Goal: Obtain resource: Download file/media

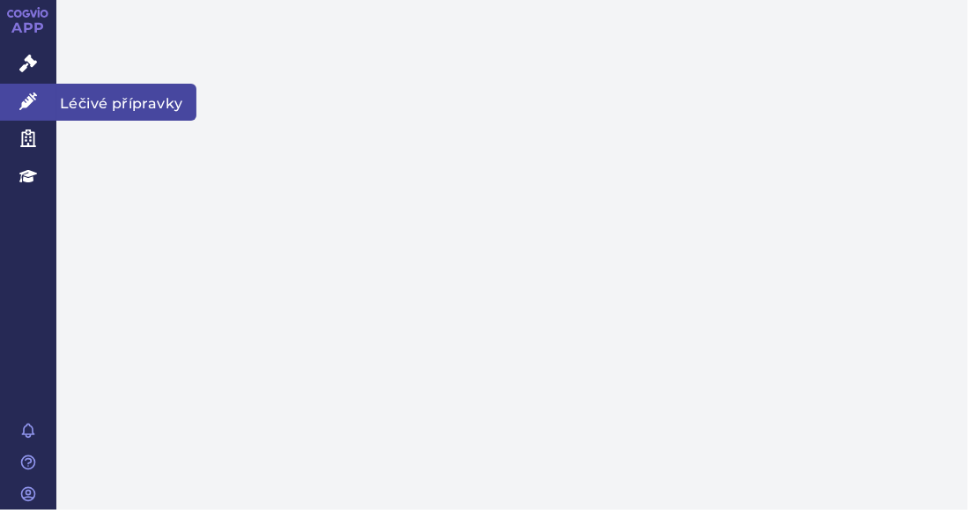
click at [25, 98] on icon at bounding box center [28, 101] width 18 height 18
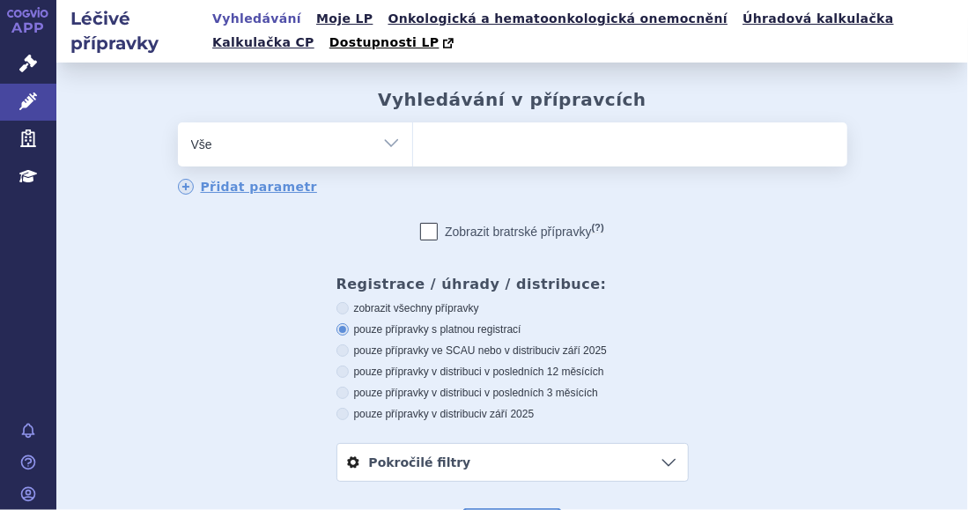
click at [456, 137] on ul at bounding box center [630, 140] width 434 height 37
click at [413, 137] on select at bounding box center [412, 144] width 1 height 44
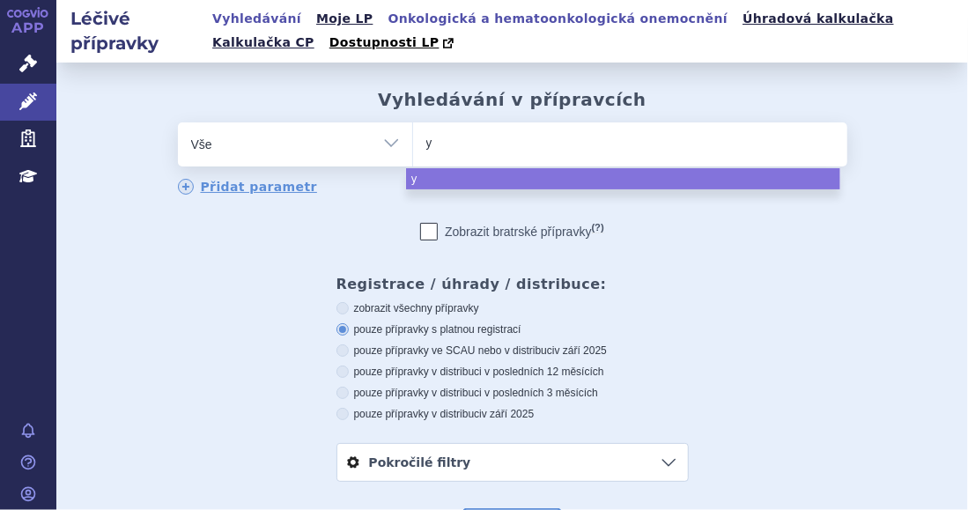
type input "yo"
type input "yor"
type input "yorv"
type input "yorvi"
type input "yorvip"
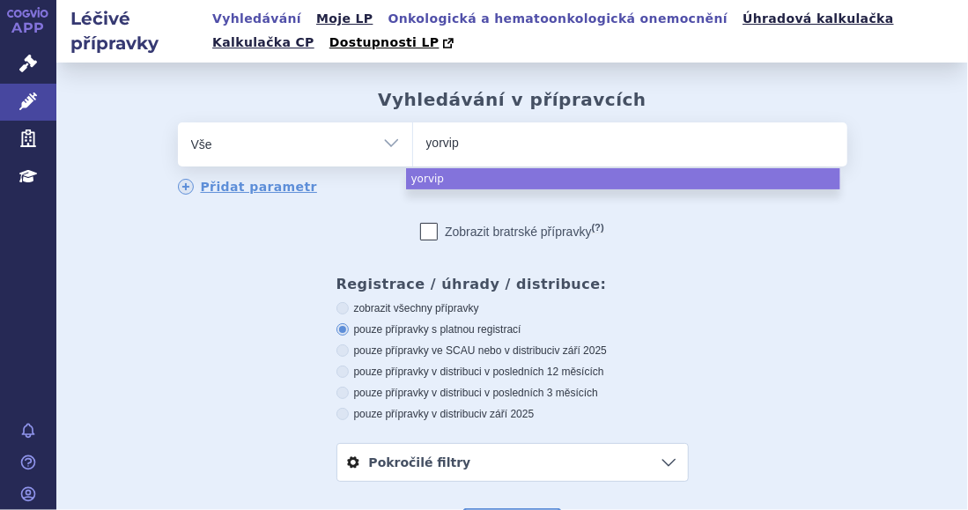
type input "yorvipa"
type input "yorvipat"
type input "yorvipath"
select select "yorvipath"
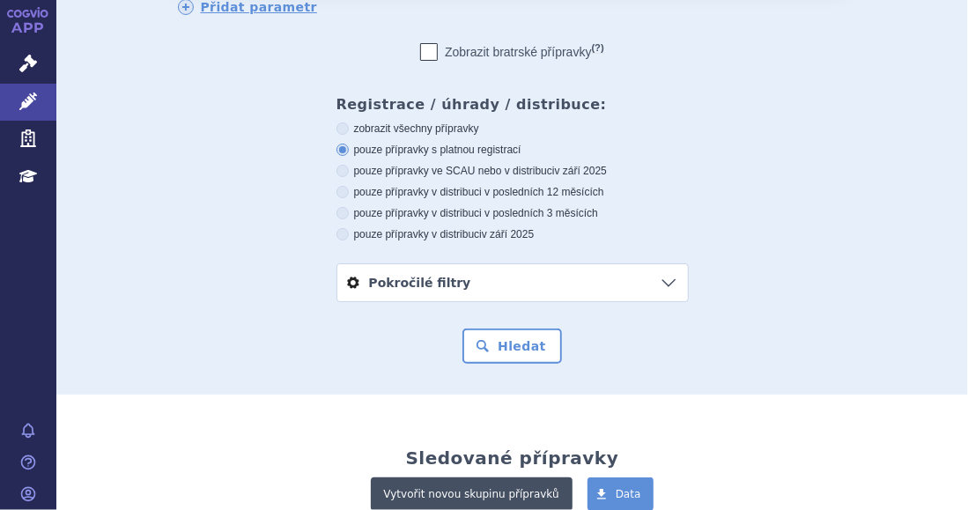
scroll to position [352, 0]
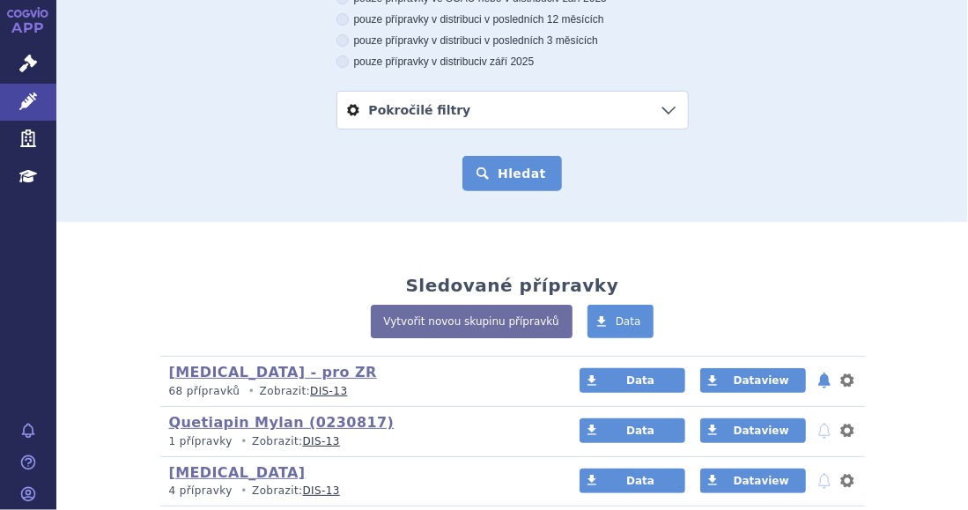
click at [469, 174] on button "Hledat" at bounding box center [512, 173] width 100 height 35
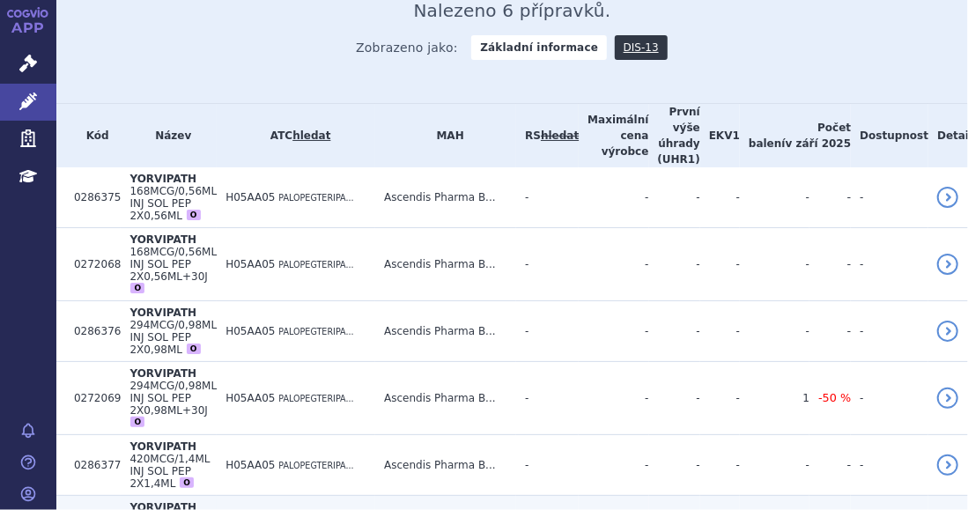
scroll to position [571, 0]
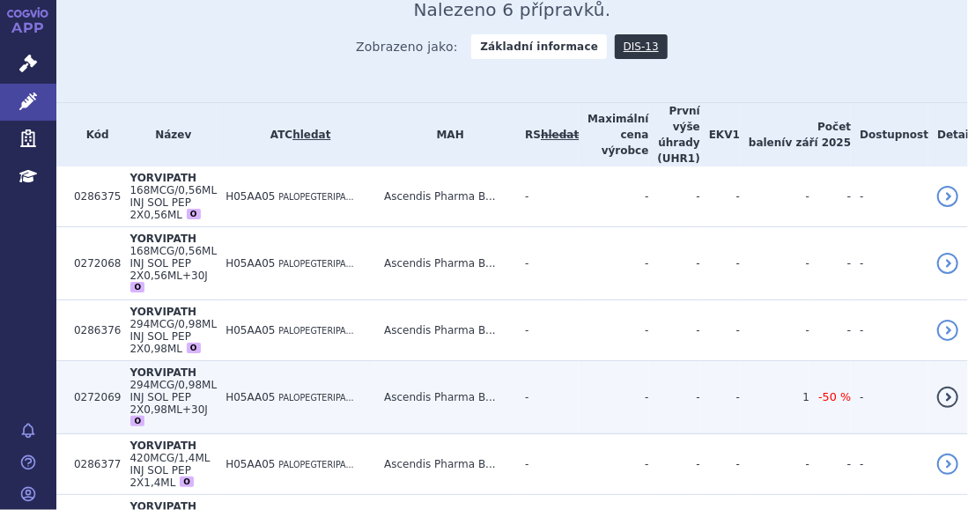
click at [247, 361] on td "H05AA05 PALOPEGTERIPA..." at bounding box center [296, 397] width 159 height 73
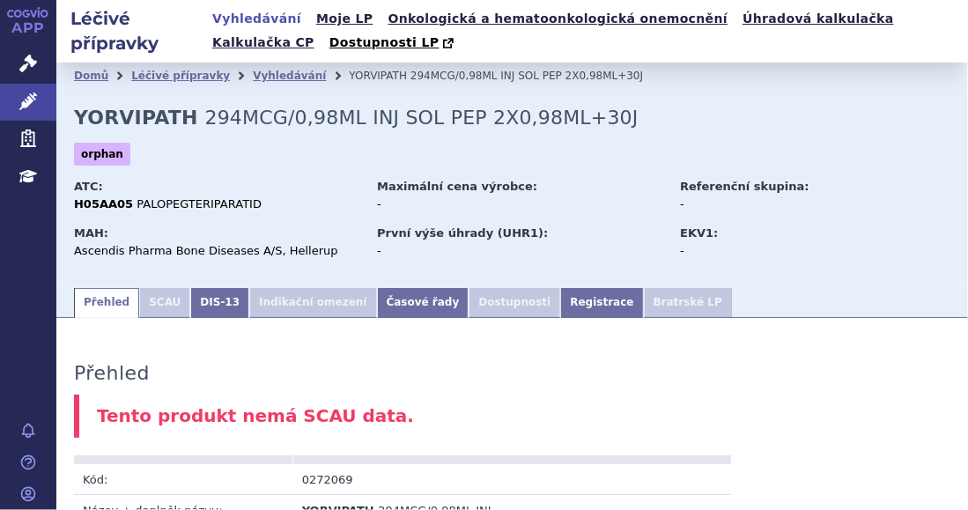
scroll to position [969, 0]
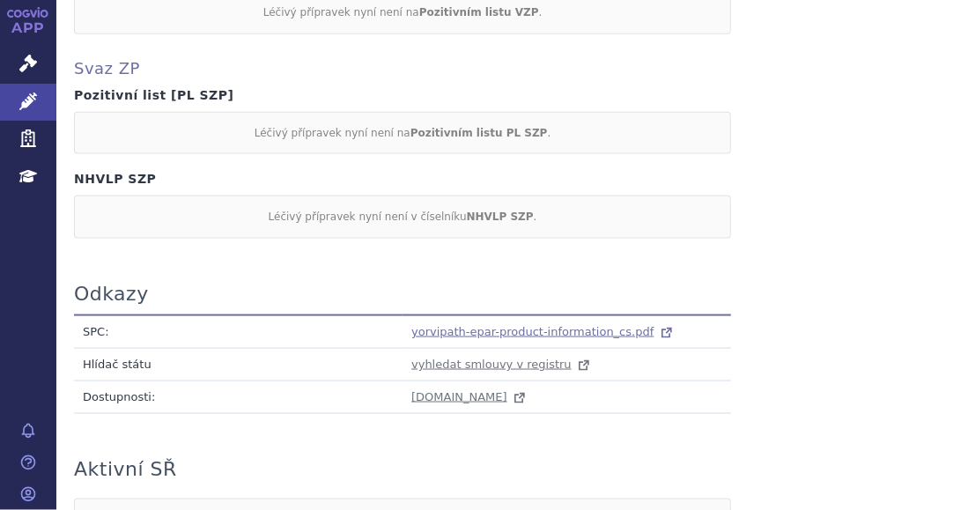
click at [436, 325] on span "yorvipath-epar-product-information_cs.pdf" at bounding box center [532, 331] width 242 height 13
